Goal: Book appointment/travel/reservation

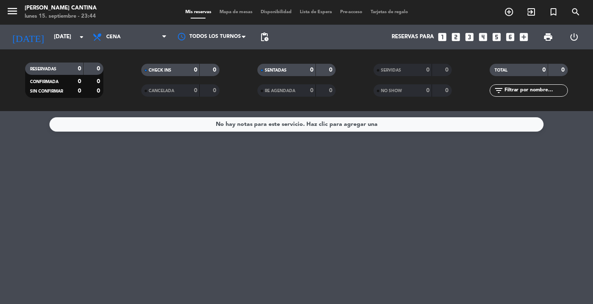
click at [71, 33] on input "[DATE]" at bounding box center [86, 37] width 72 height 15
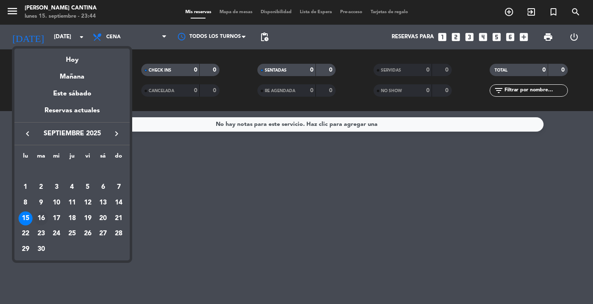
click at [45, 221] on div "16" at bounding box center [41, 219] width 14 height 14
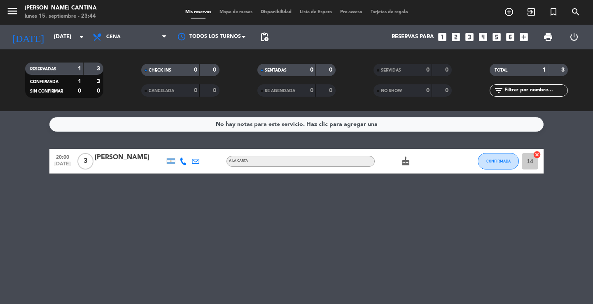
click at [255, 239] on div "No hay notas para este servicio. Haz clic para agregar una 20:00 [DATE] 3 [PERS…" at bounding box center [296, 207] width 593 height 193
click at [79, 44] on input "[DATE]" at bounding box center [86, 37] width 72 height 15
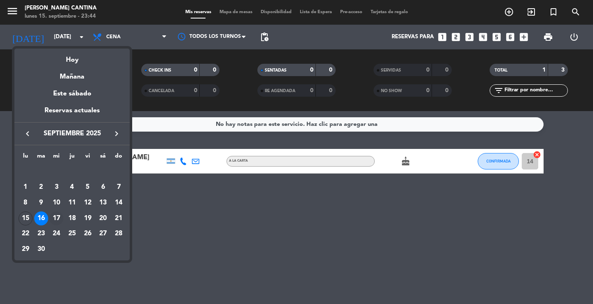
click at [53, 214] on div "17" at bounding box center [56, 219] width 14 height 14
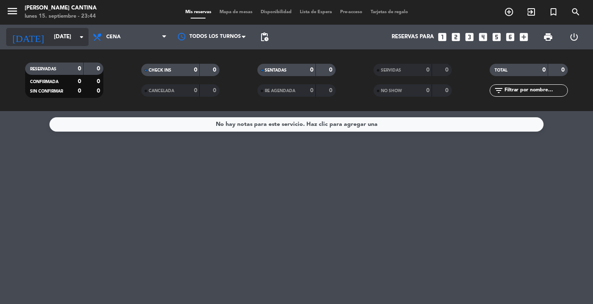
click at [54, 38] on input "[DATE]" at bounding box center [86, 37] width 72 height 15
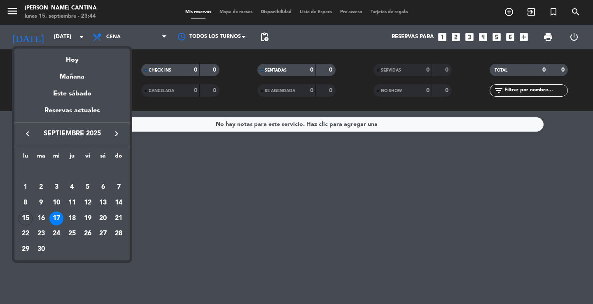
click at [43, 215] on div "16" at bounding box center [41, 219] width 14 height 14
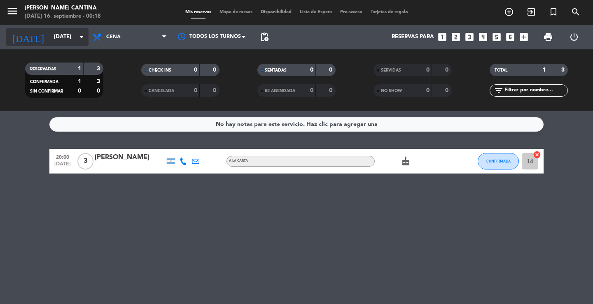
click at [80, 36] on icon "arrow_drop_down" at bounding box center [82, 37] width 10 height 10
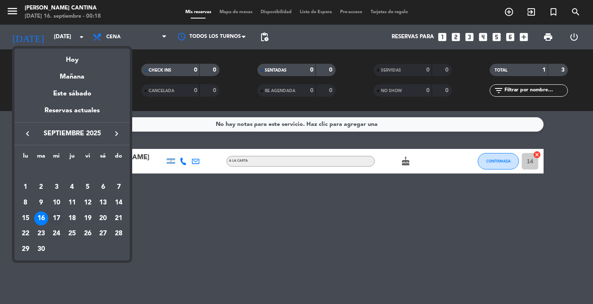
click at [56, 215] on div "17" at bounding box center [56, 219] width 14 height 14
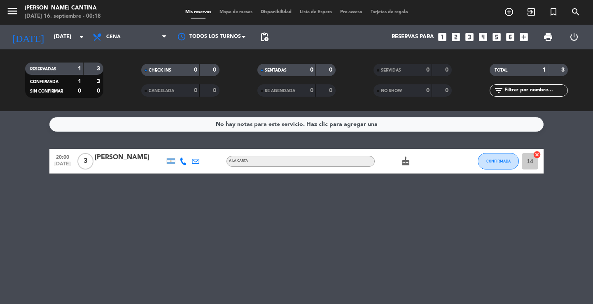
type input "[DATE]"
